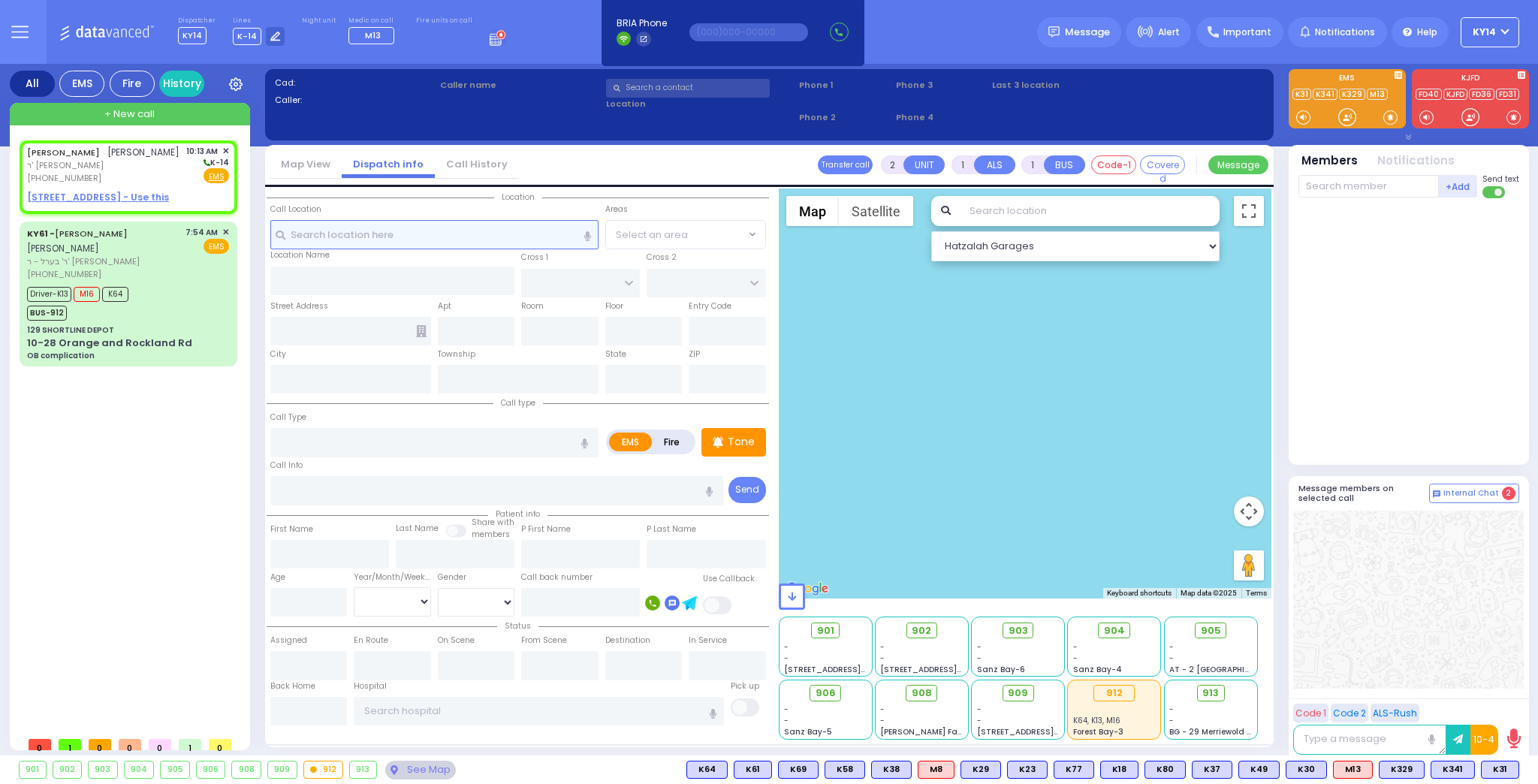
select select
radio input "true"
type input "[PERSON_NAME]"
select select
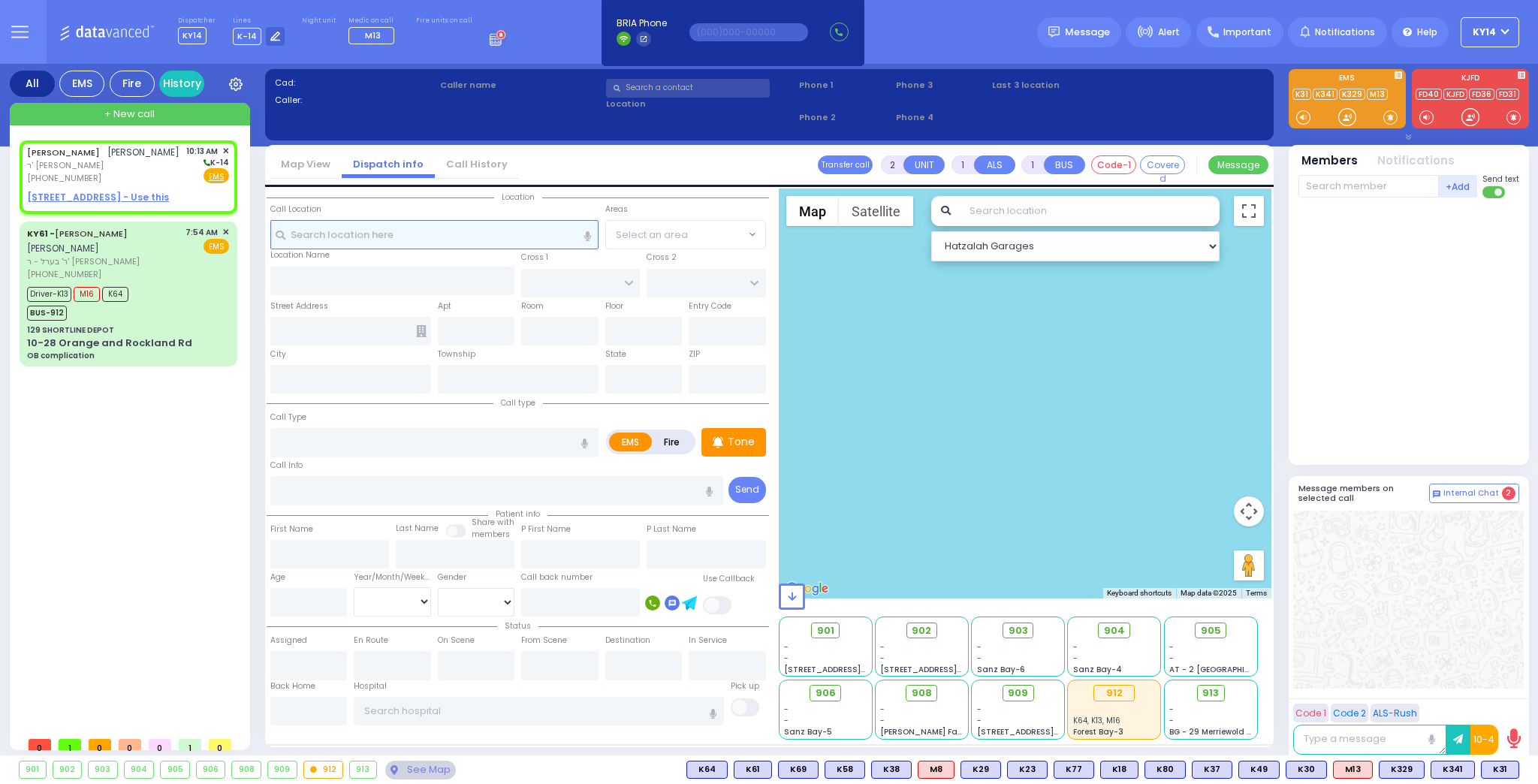
type input "10:13"
select select "Hatzalah Garages"
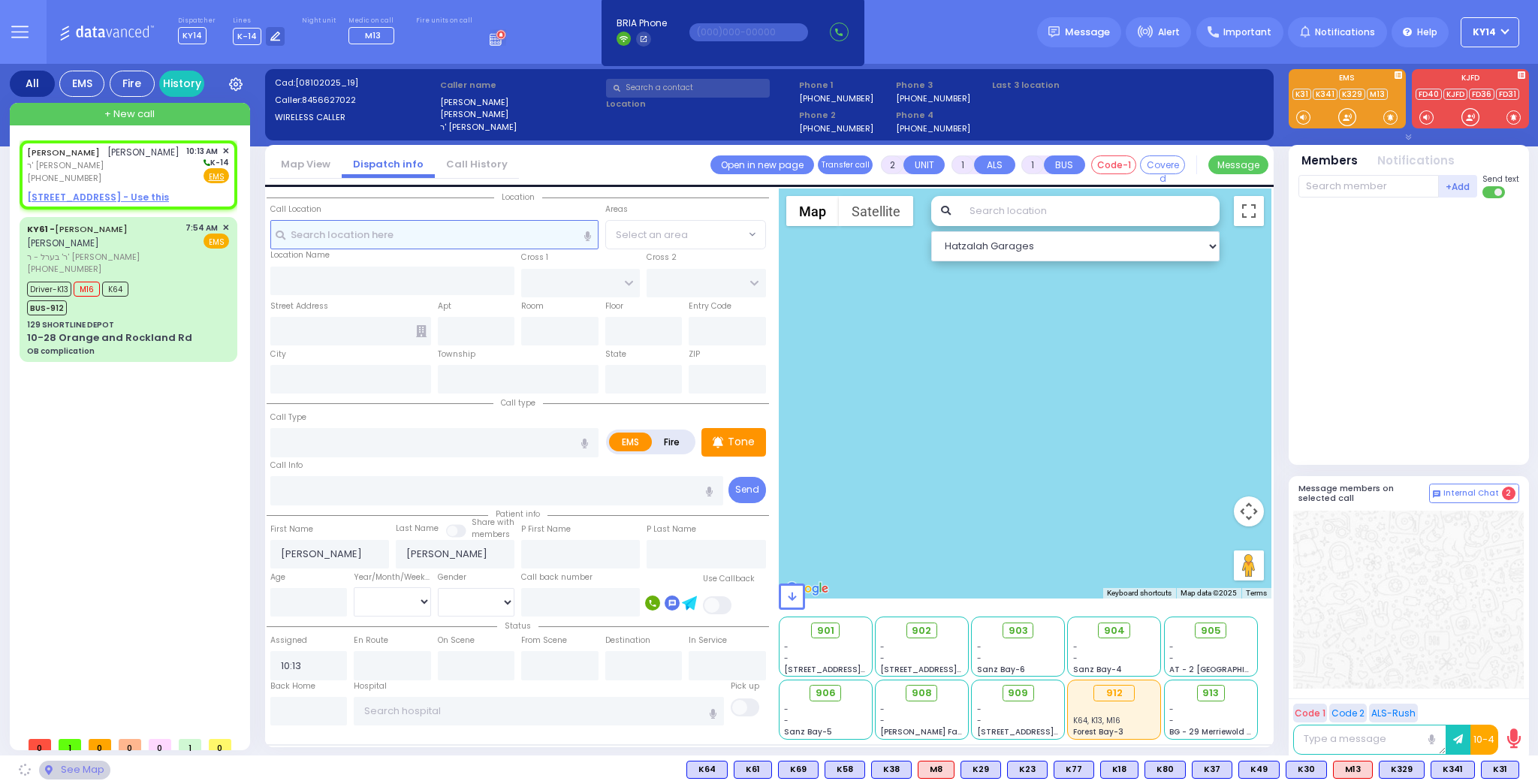
select select
radio input "true"
select select
select select "Hatzalah Garages"
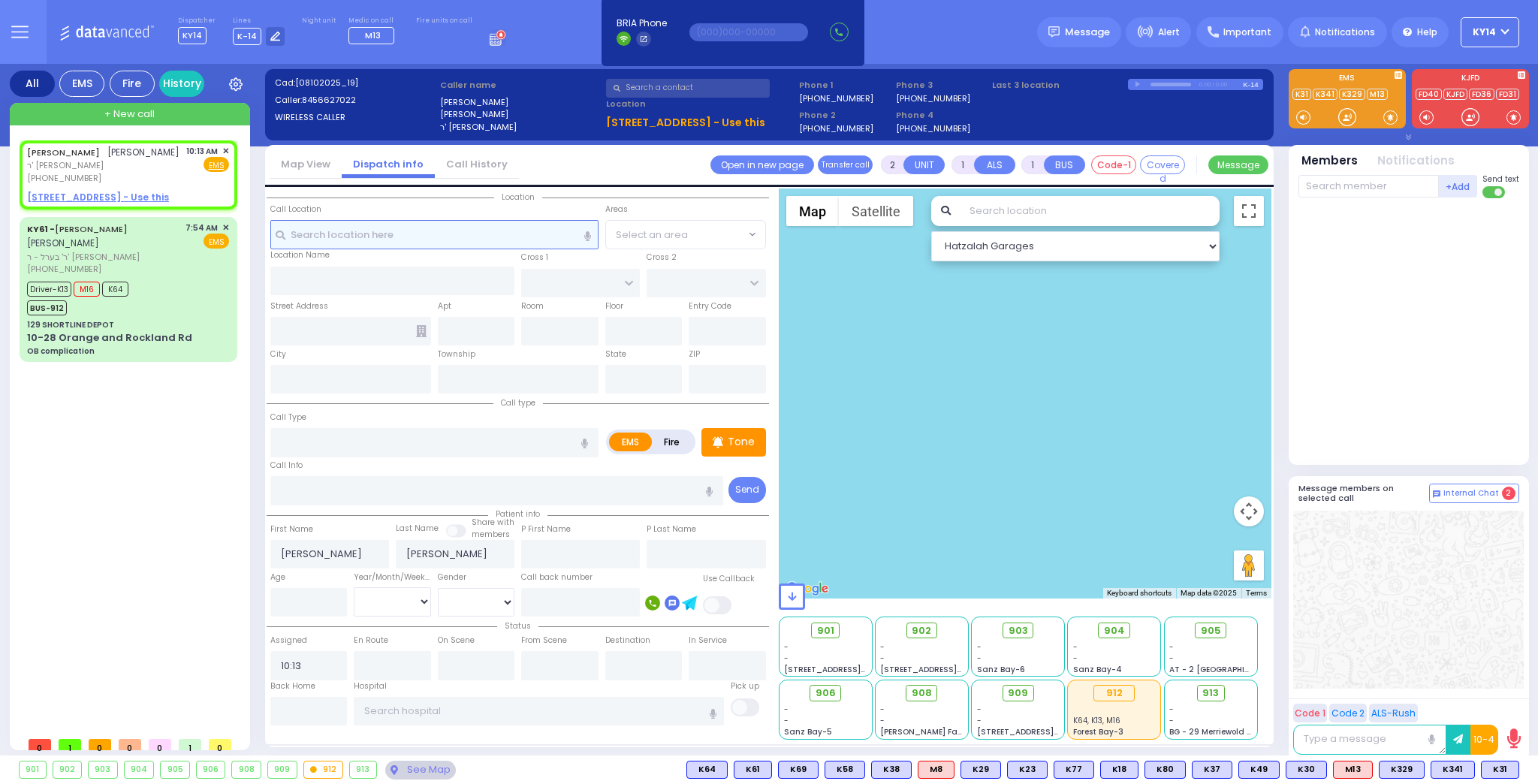
select select
radio input "true"
select select
select select "Hatzalah Garages"
select select
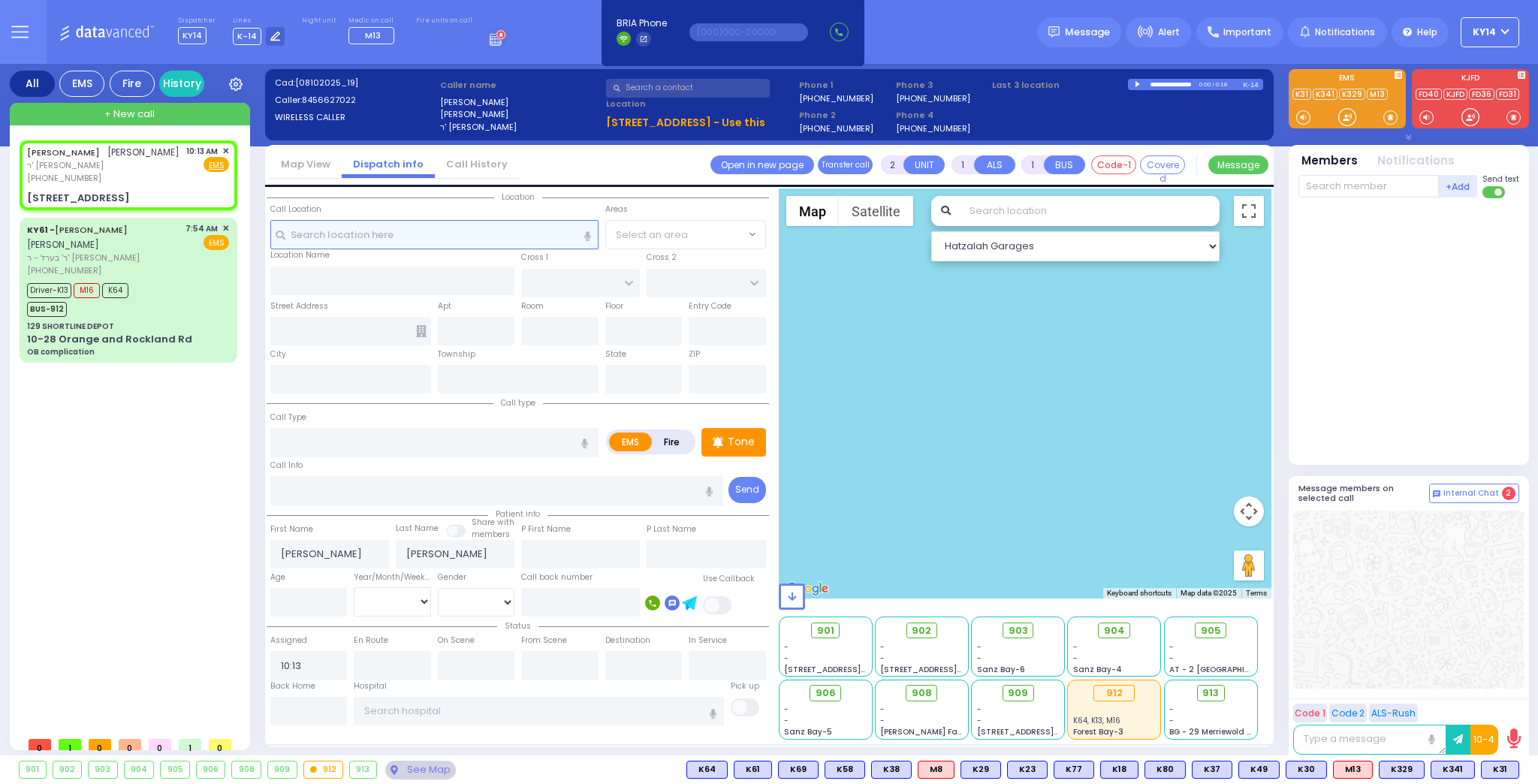
radio input "true"
select select
select select "Hatzalah Garages"
type input "LUBLIN WAY"
type input "RIMENEV COURT"
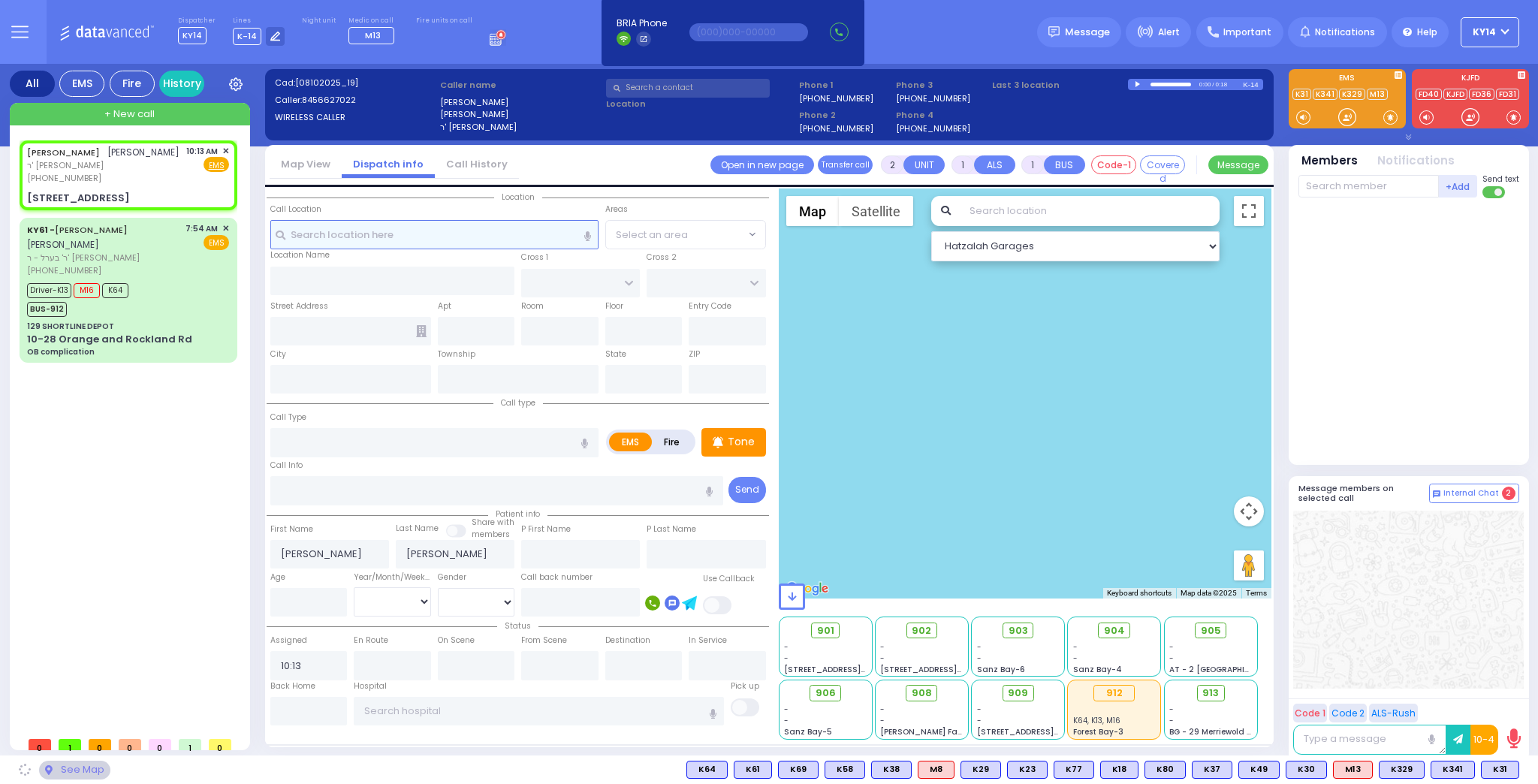
type input "[STREET_ADDRESS]"
type input "304"
type input "Monroe"
type input "[US_STATE]"
type input "10950"
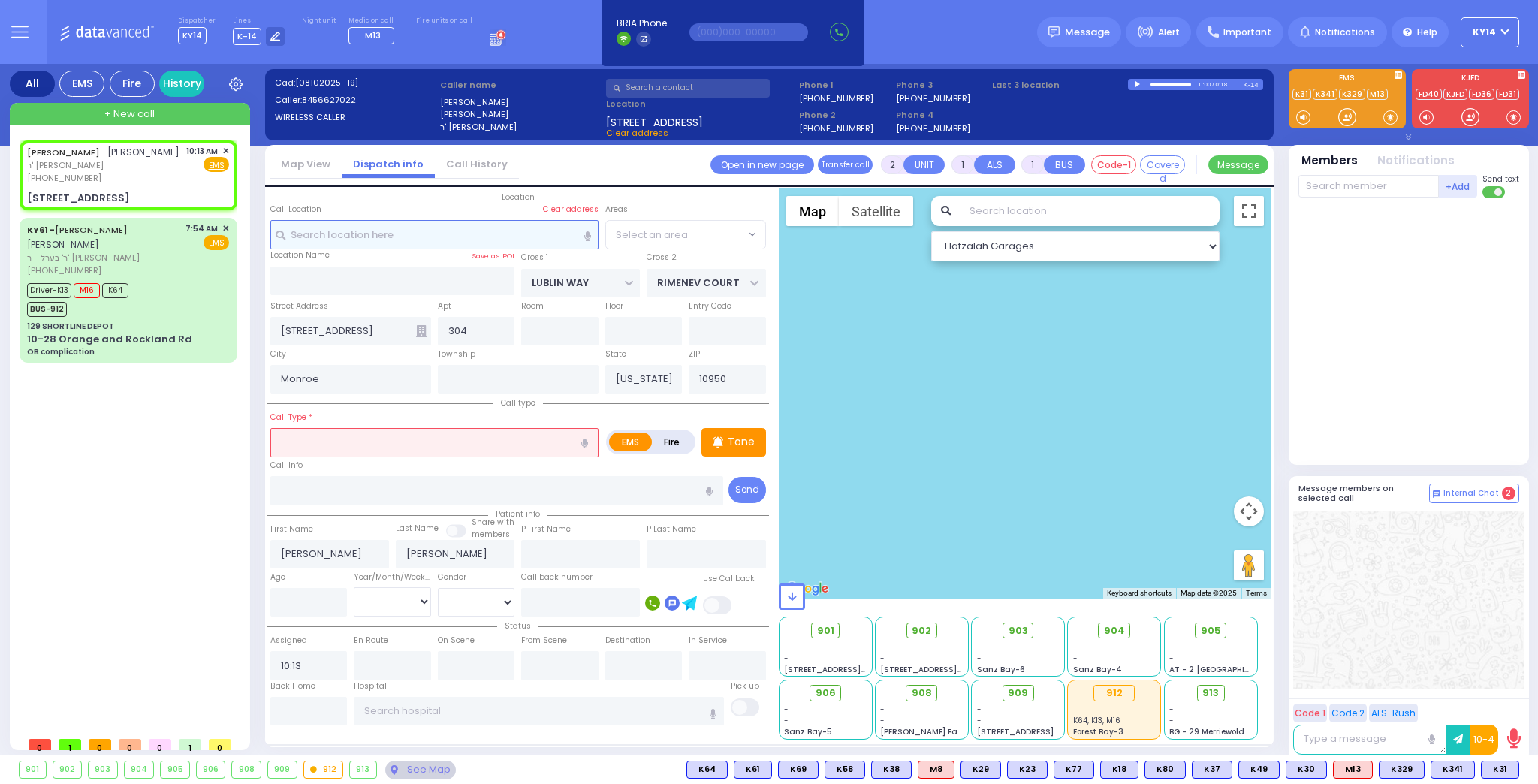
select select "SECTION 1"
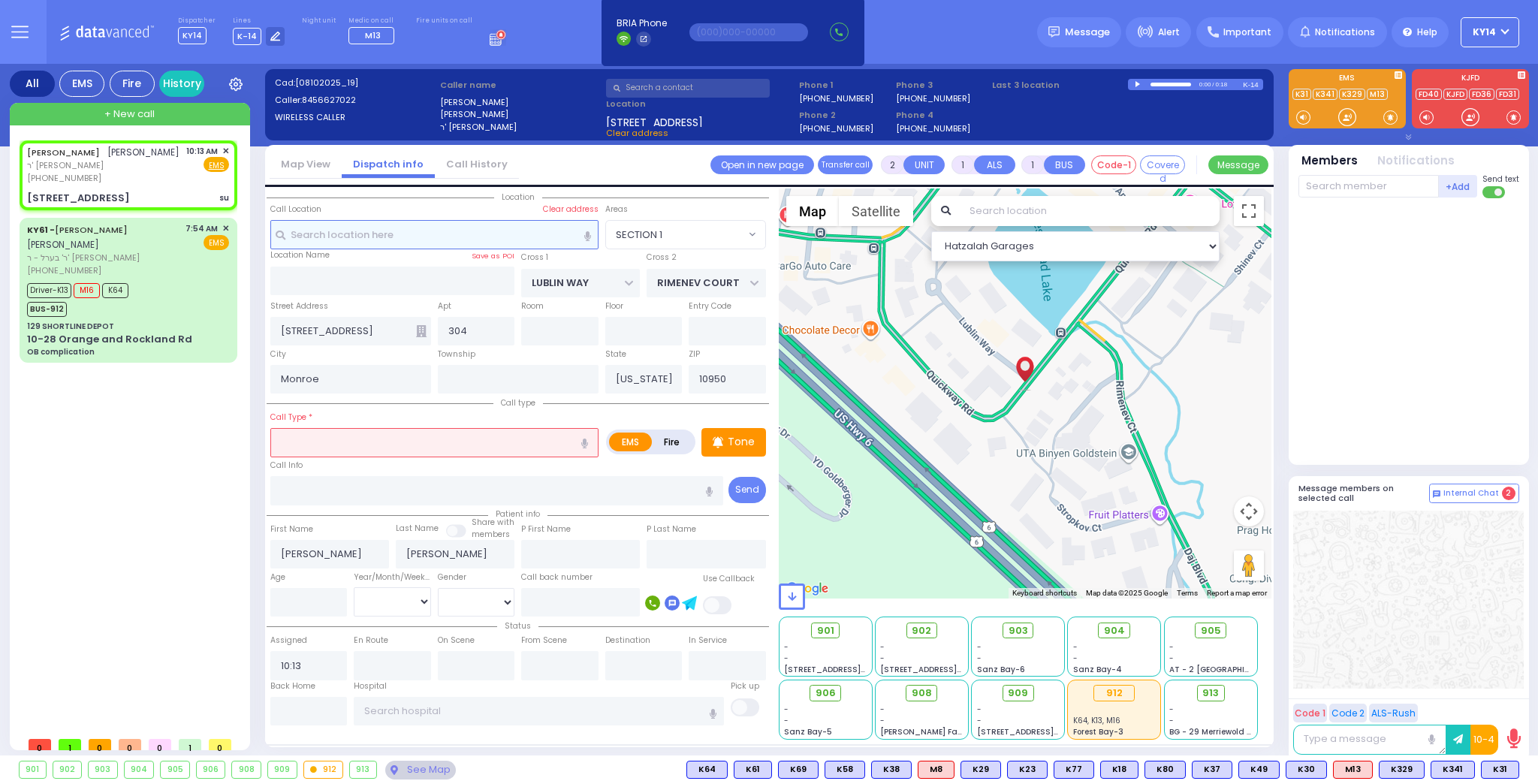
select select
type input "su"
radio input "true"
select select
select select "Hatzalah Garages"
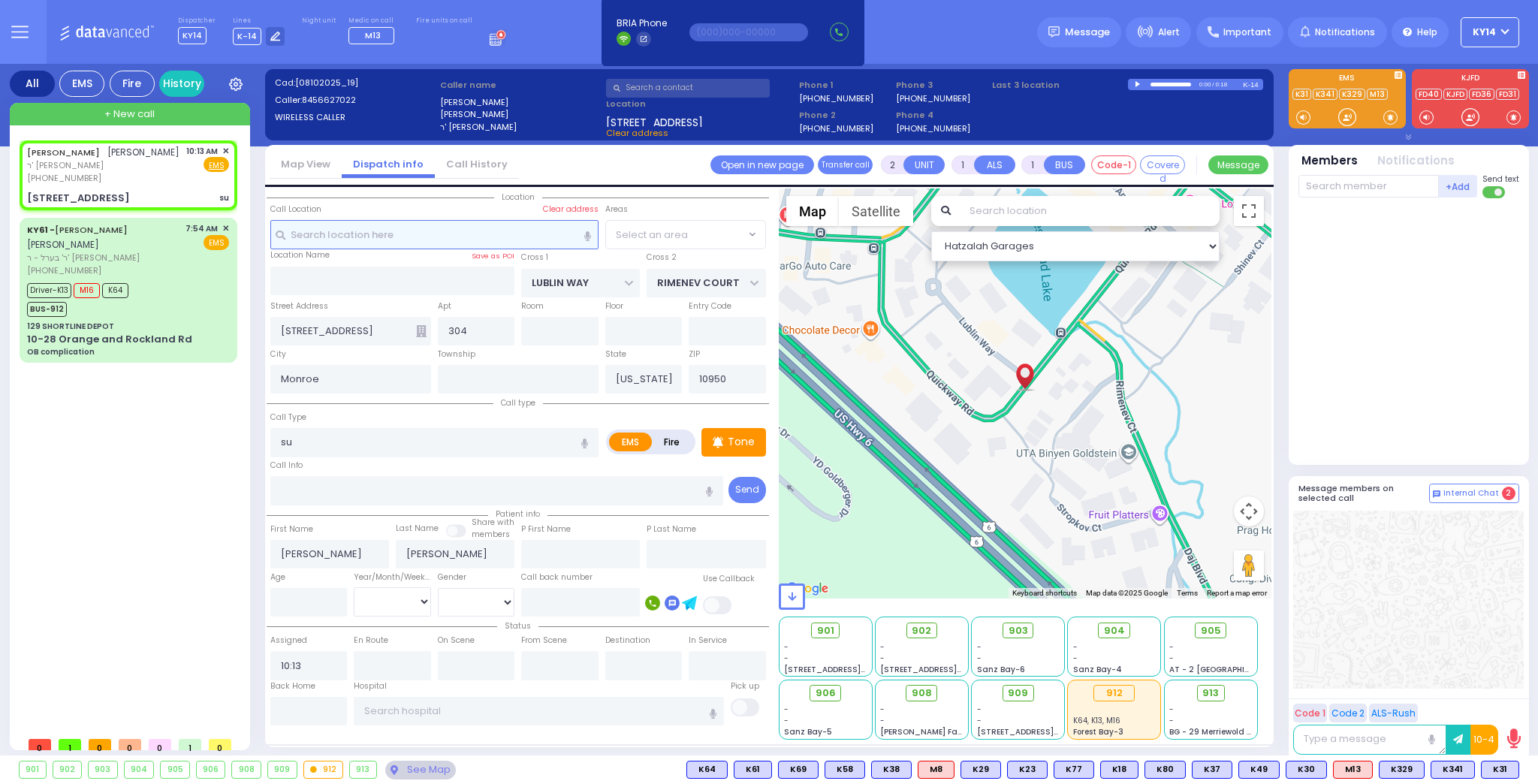
select select "SECTION 1"
select select
type input "s"
radio input "true"
select select
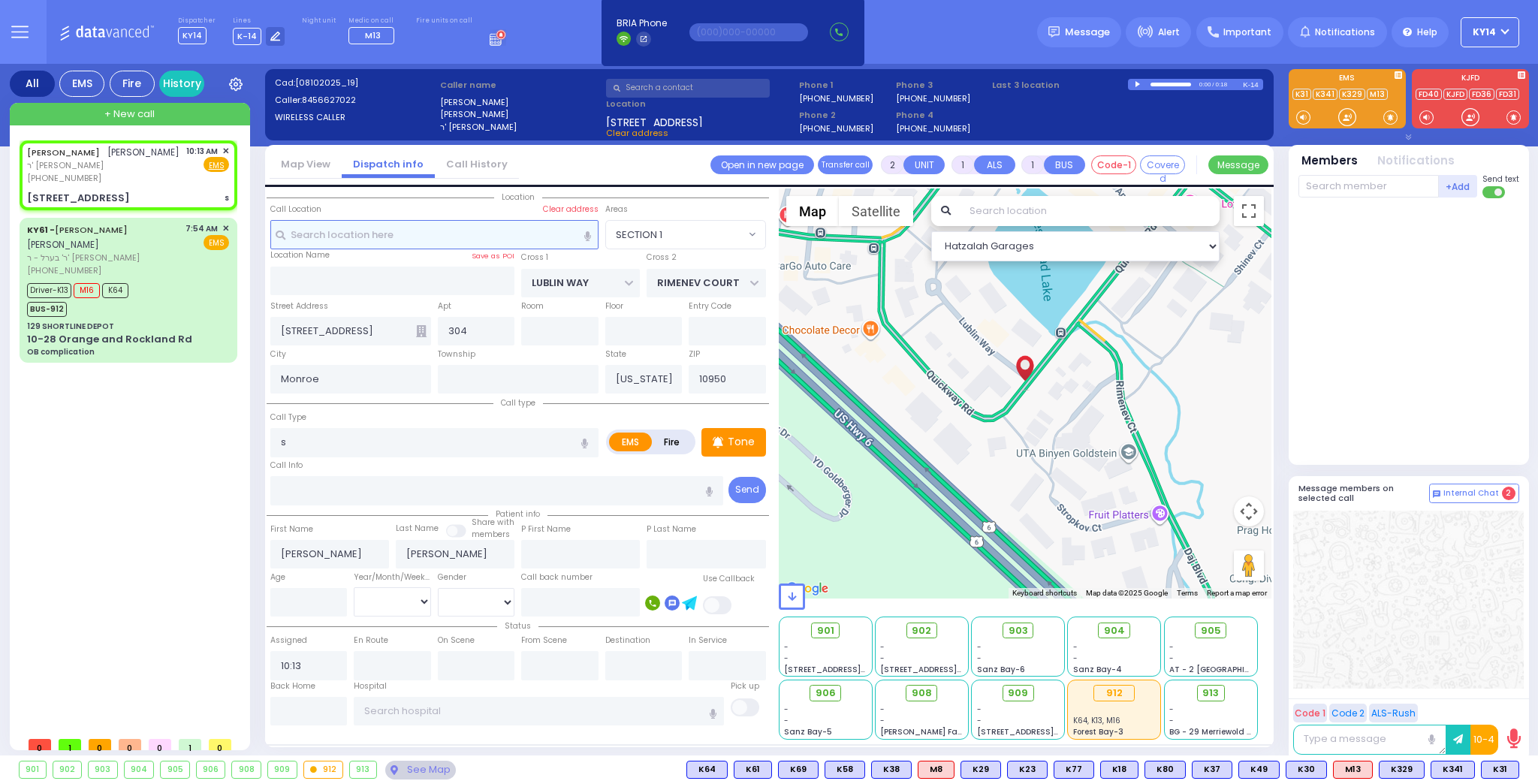
select select "Hatzalah Garages"
select select "SECTION 1"
type input "3"
type input "2"
select select
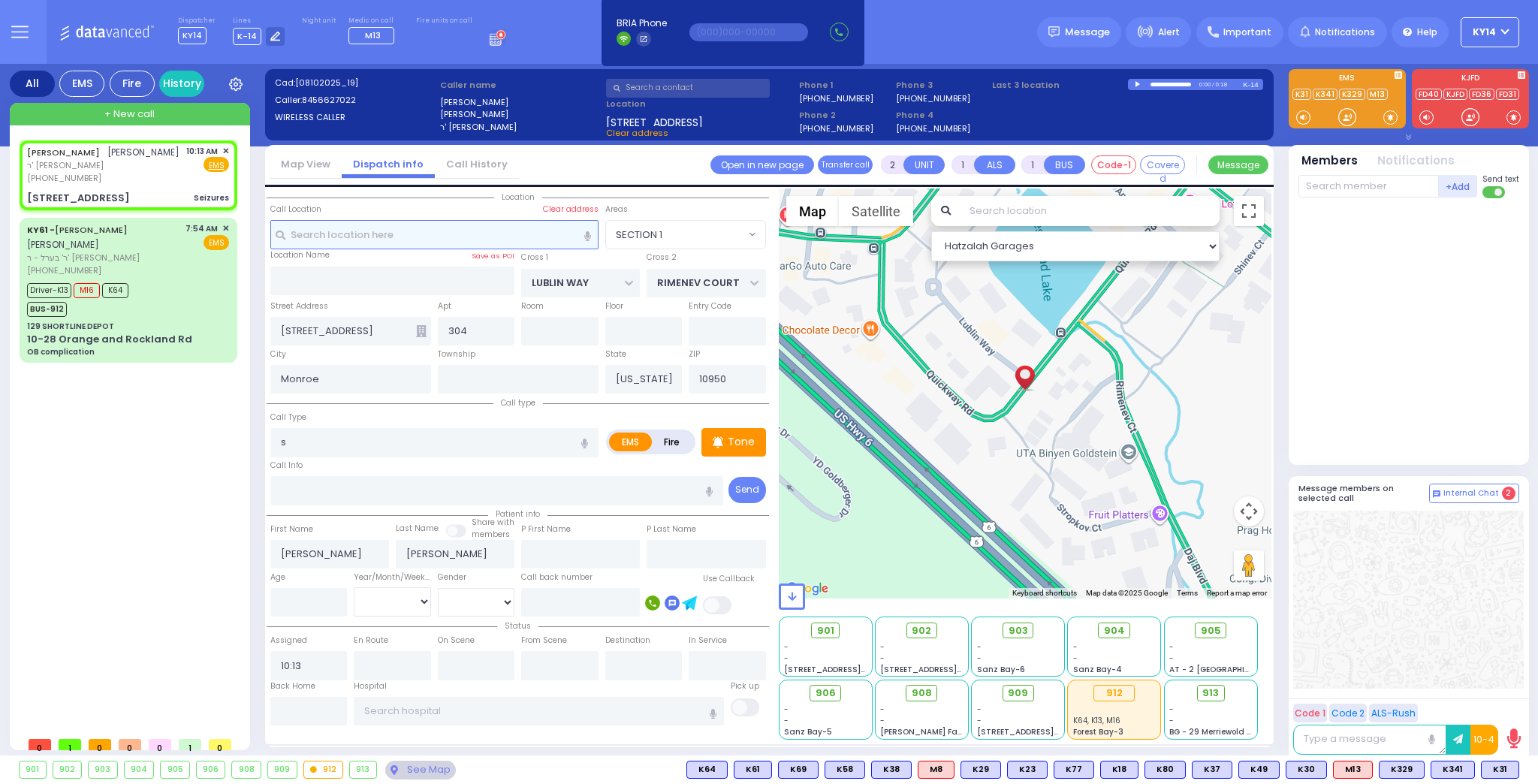
type input "Seizures"
radio input "true"
select select
select select "Hatzalah Garages"
select select "SECTION 1"
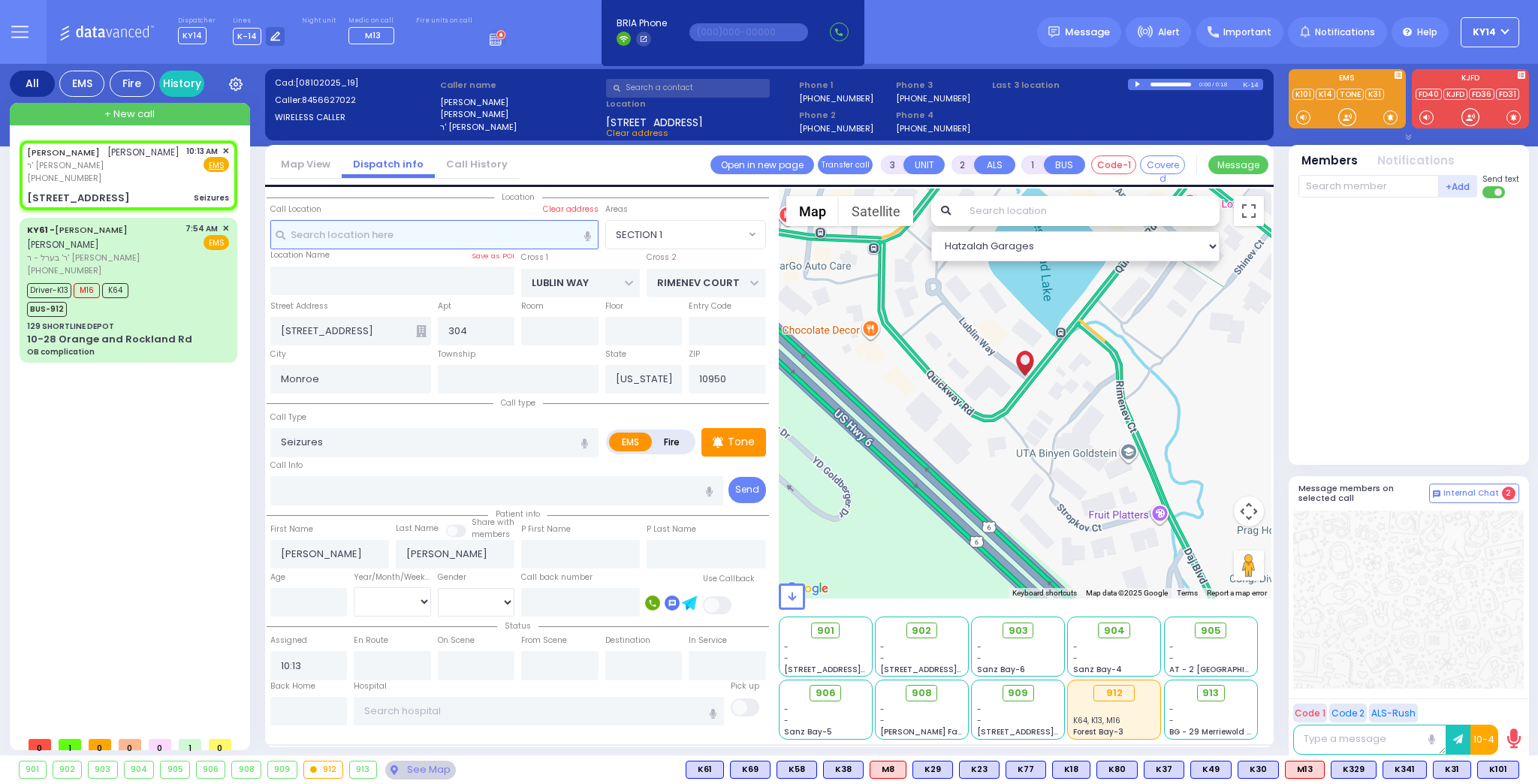
select select
radio input "true"
select select
type input "10:14"
select select "Hatzalah Garages"
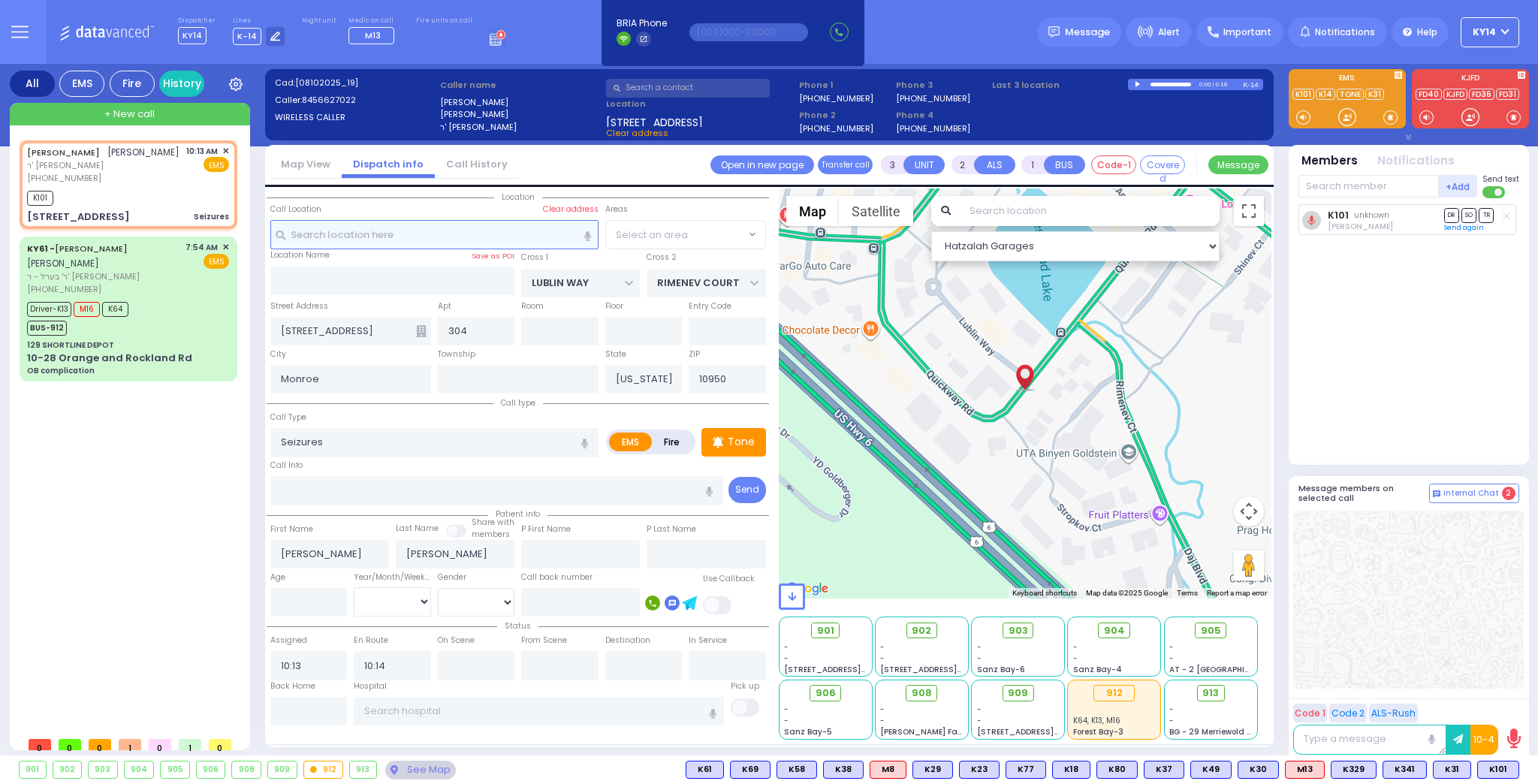
select select
radio input "true"
select select
select select "Hatzalah Garages"
select select "SECTION 1"
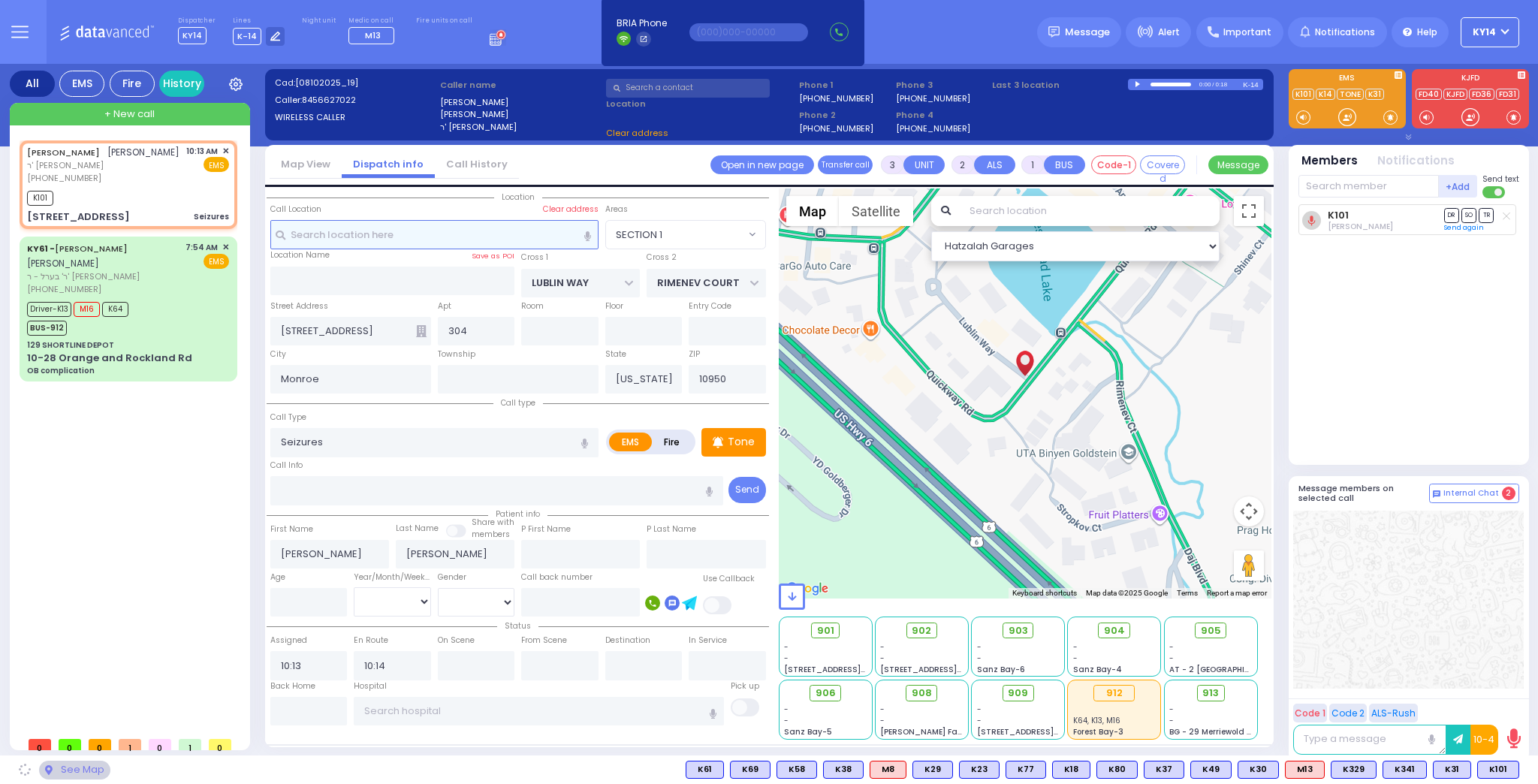
select select
radio input "true"
select select
select select "Hatzalah Garages"
select select "SECTION 1"
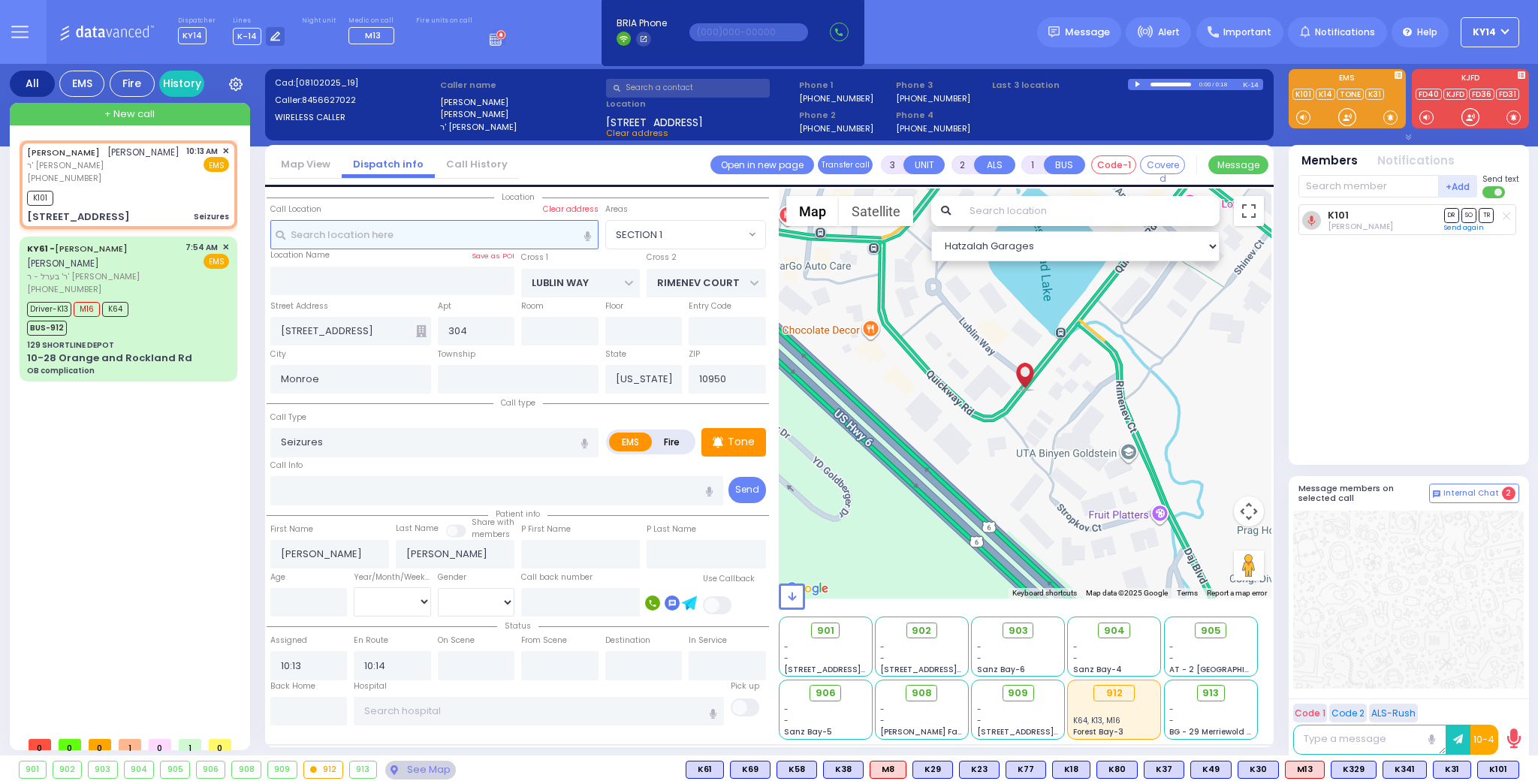
select select "SECTION 1"
select select
radio input "true"
select select
select select "Hatzalah Garages"
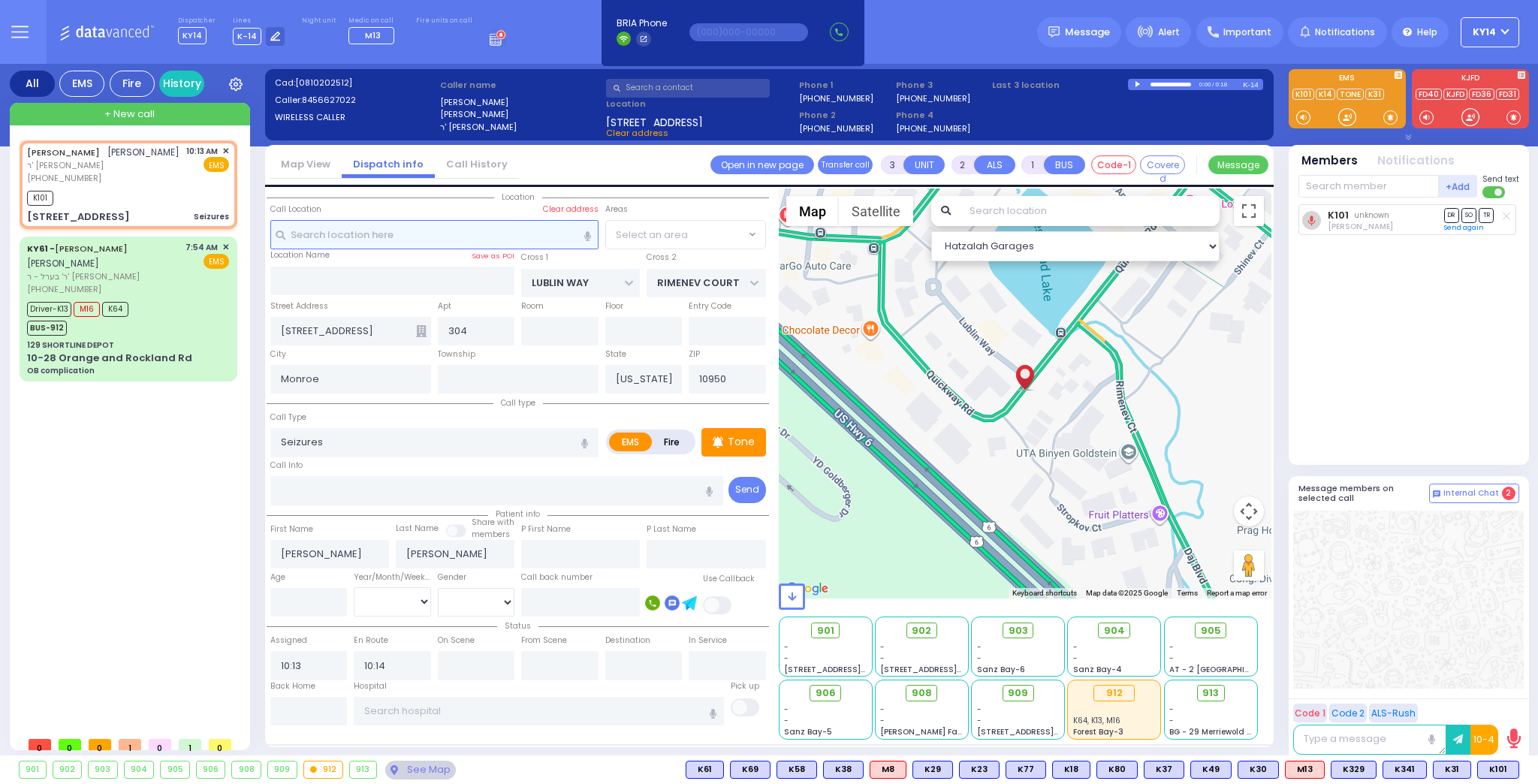
select select "SECTION 1"
select select
radio input "true"
select select
select select "Hatzalah Garages"
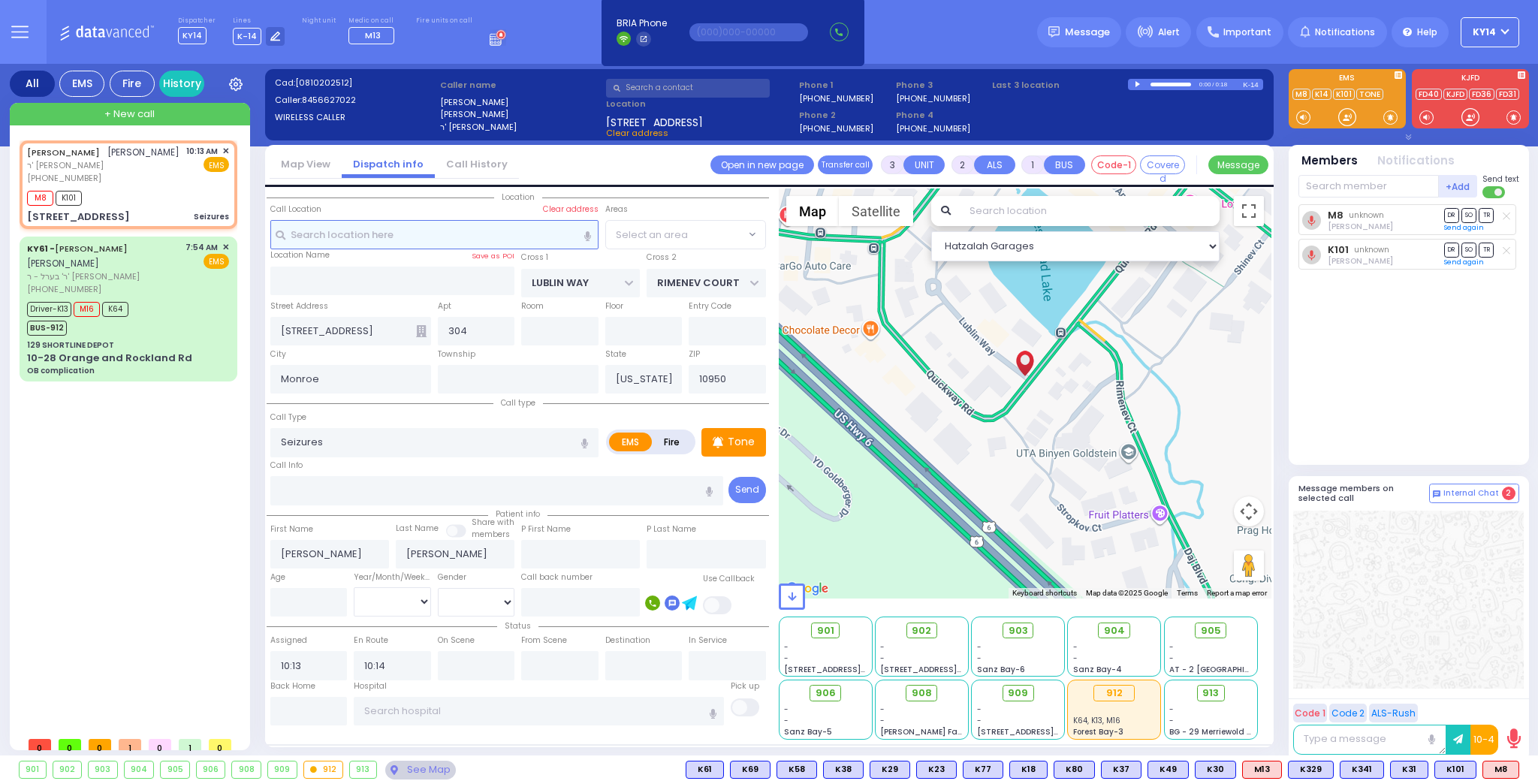
select select "SECTION 1"
select select
radio input "true"
select select
select select "Hatzalah Garages"
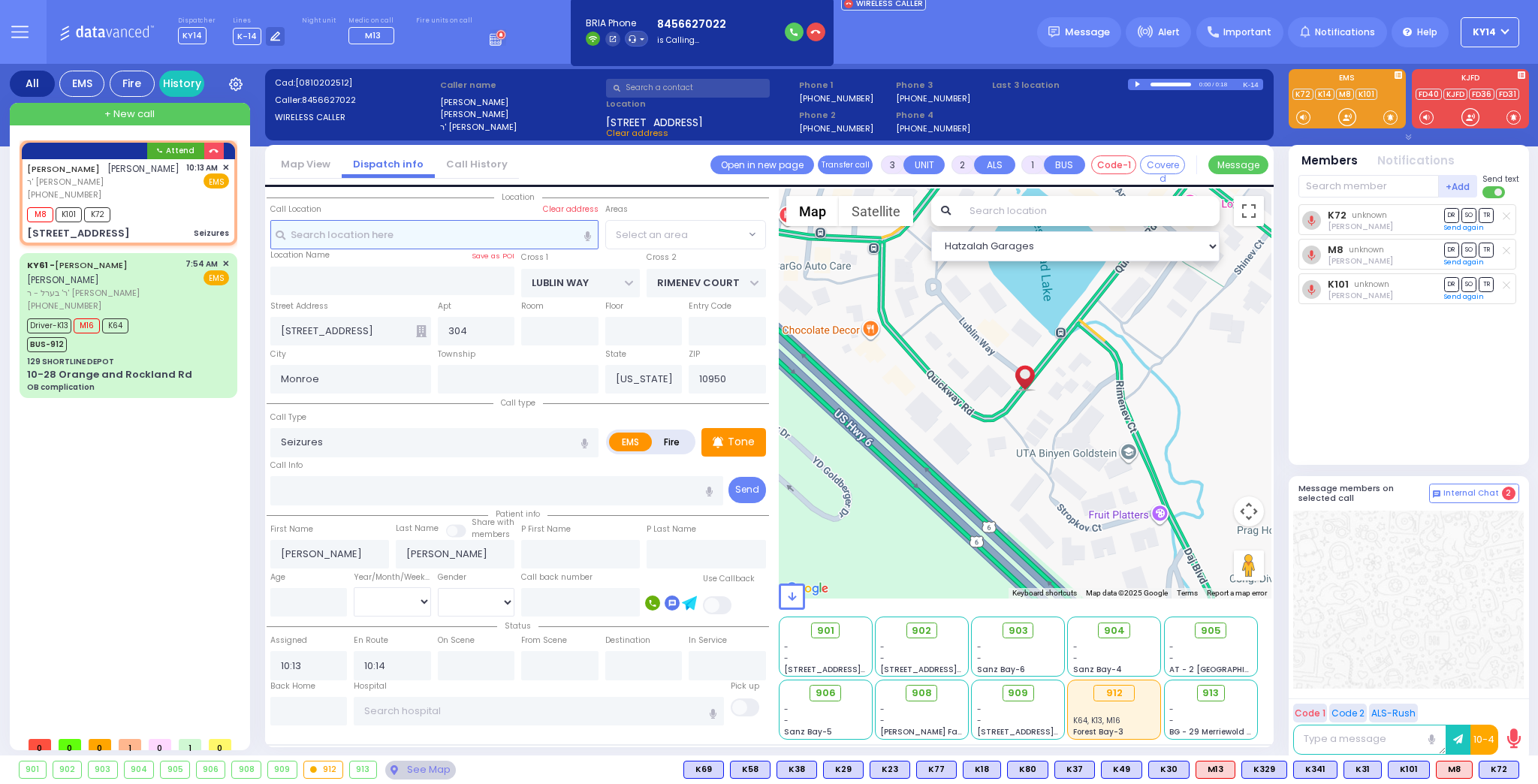
select select "SECTION 1"
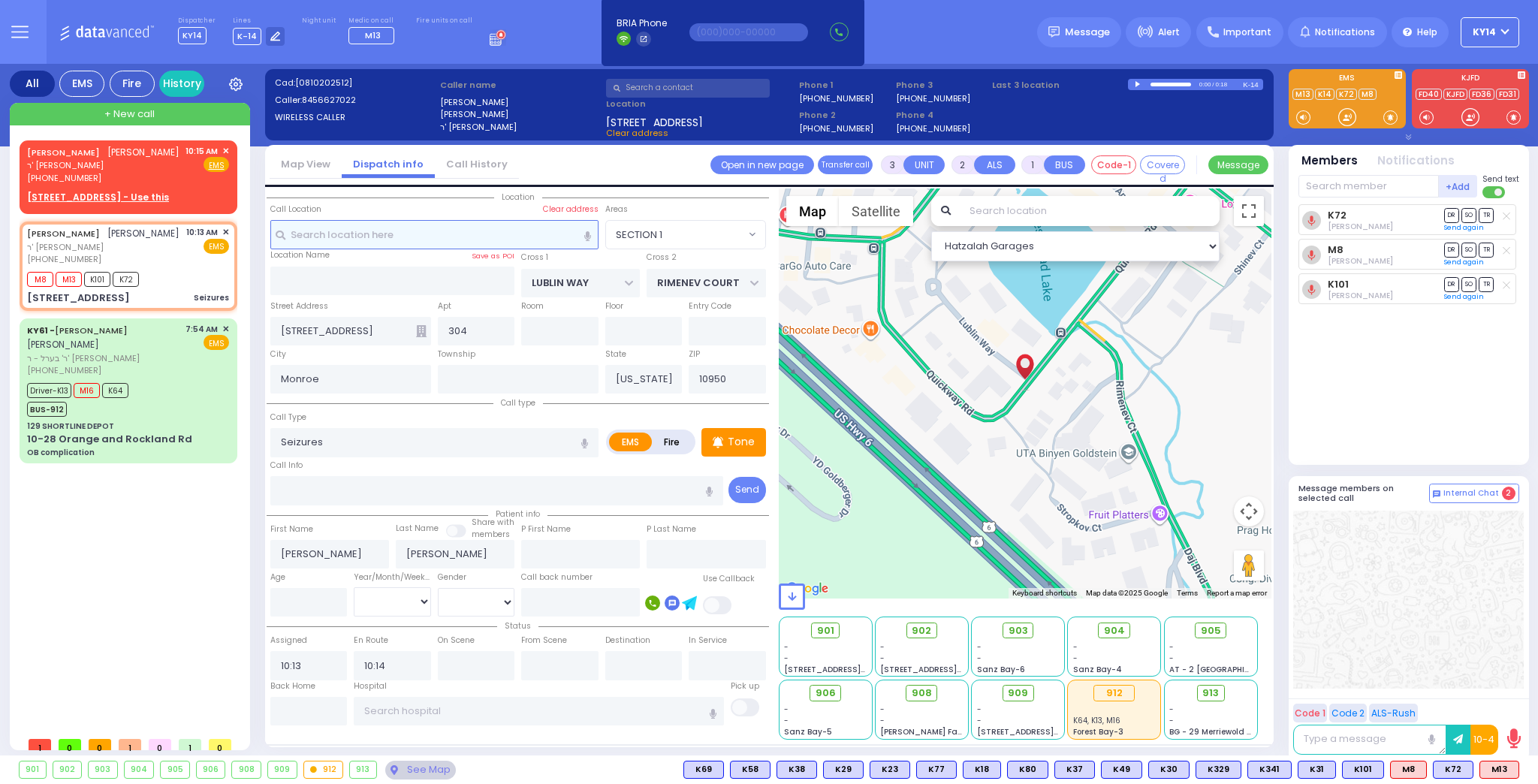
select select
radio input "true"
select select
select select "Hatzalah Garages"
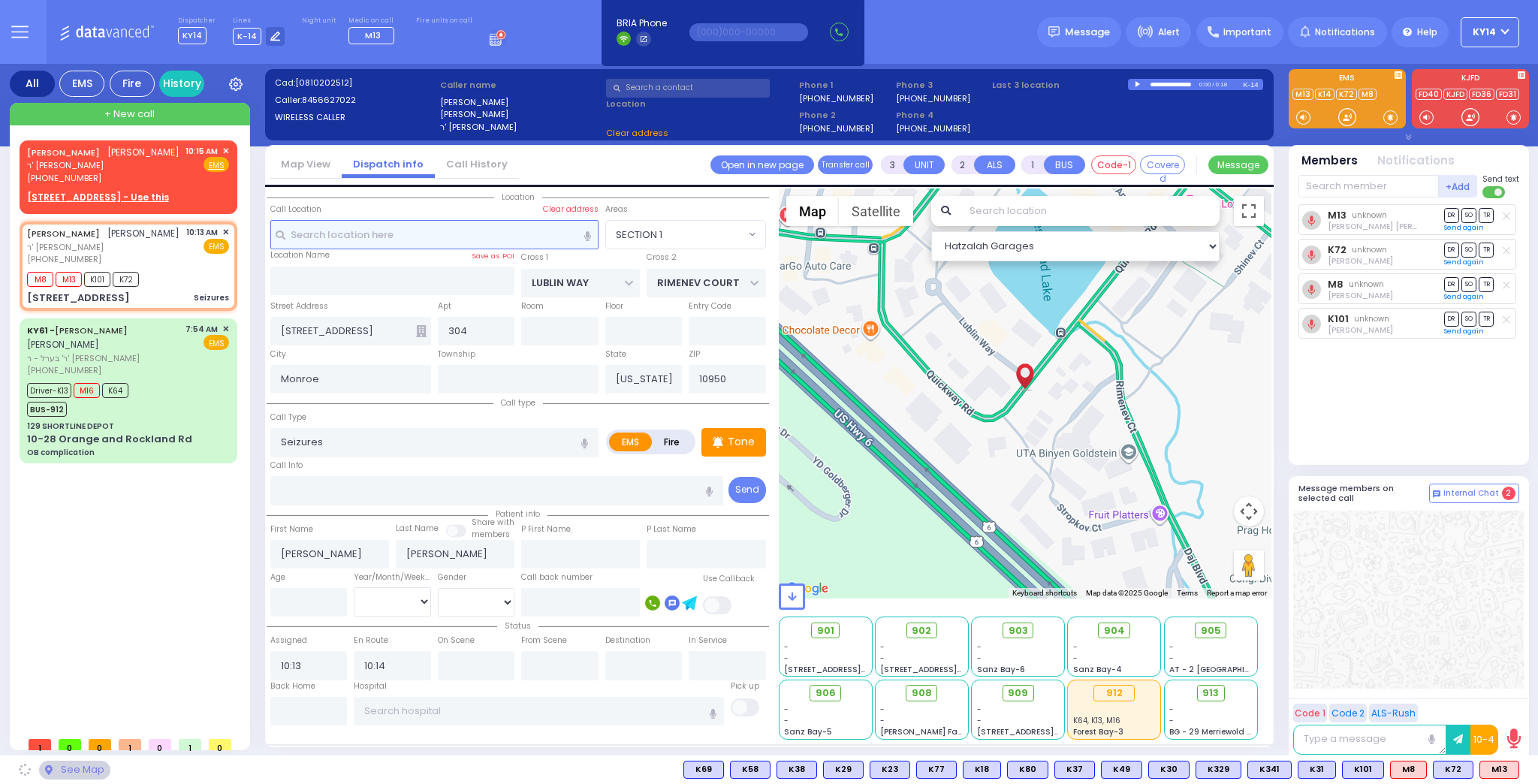
select select "SECTION 1"
